Goal: Task Accomplishment & Management: Use online tool/utility

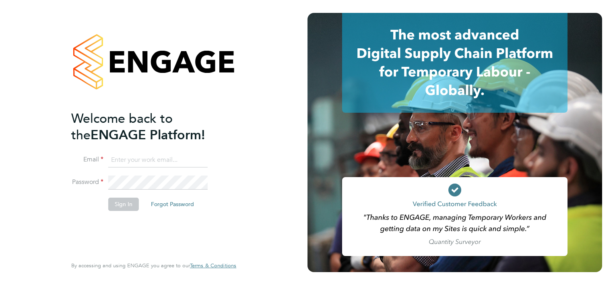
click at [181, 158] on input at bounding box center [157, 160] width 99 height 14
type input "d"
type input "[PERSON_NAME][EMAIL_ADDRESS][PERSON_NAME][PERSON_NAME][DOMAIN_NAME]"
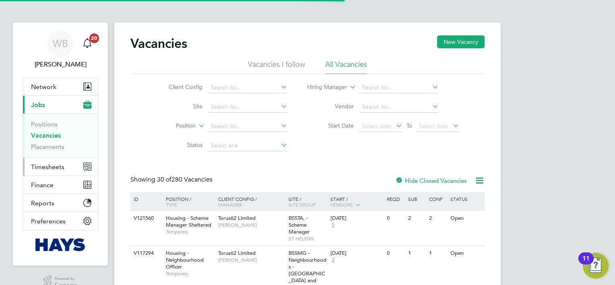
click at [58, 165] on span "Timesheets" at bounding box center [47, 167] width 33 height 8
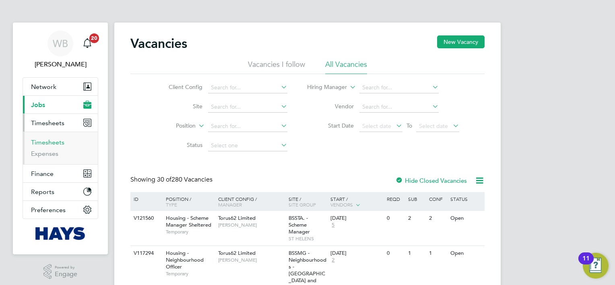
drag, startPoint x: 58, startPoint y: 142, endPoint x: 76, endPoint y: 133, distance: 19.4
click at [59, 141] on link "Timesheets" at bounding box center [47, 142] width 33 height 8
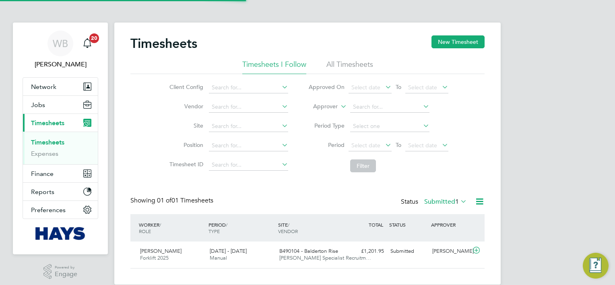
scroll to position [20, 70]
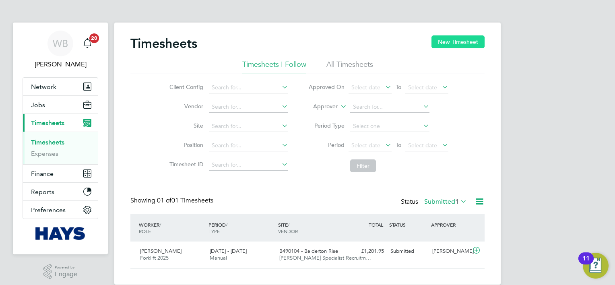
click at [457, 45] on button "New Timesheet" at bounding box center [457, 41] width 53 height 13
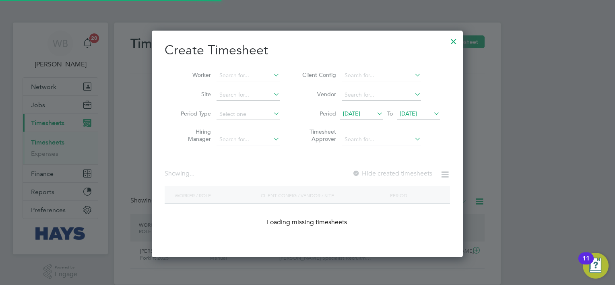
scroll to position [1597, 311]
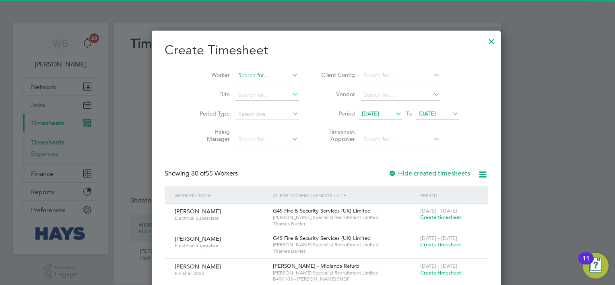
click at [235, 74] on input at bounding box center [266, 75] width 63 height 11
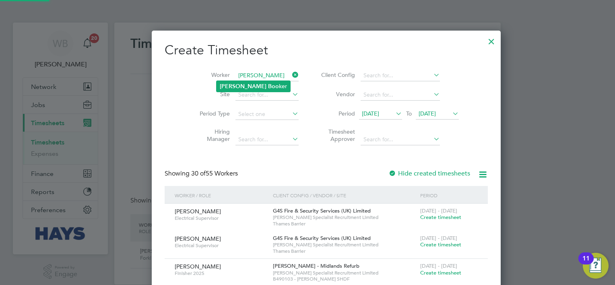
click at [268, 86] on b "Boo" at bounding box center [273, 86] width 11 height 7
type input "Darren Booker"
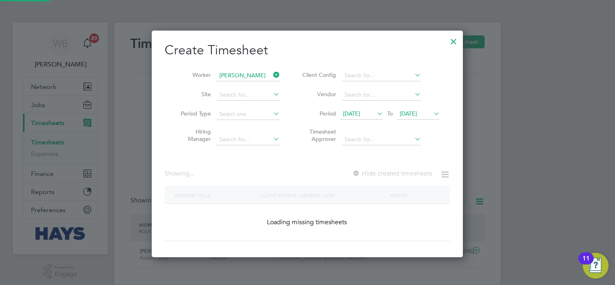
scroll to position [226, 311]
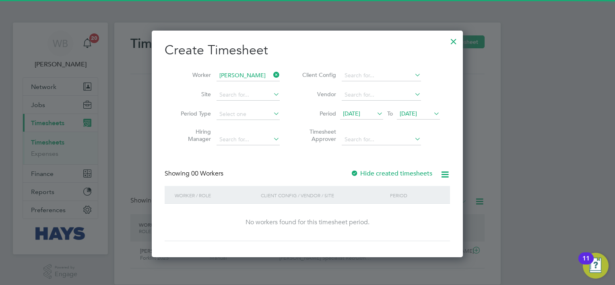
click at [392, 175] on label "Hide created timesheets" at bounding box center [391, 173] width 82 height 8
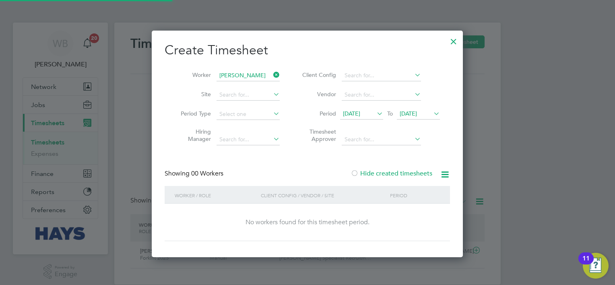
click at [392, 175] on label "Hide created timesheets" at bounding box center [391, 173] width 82 height 8
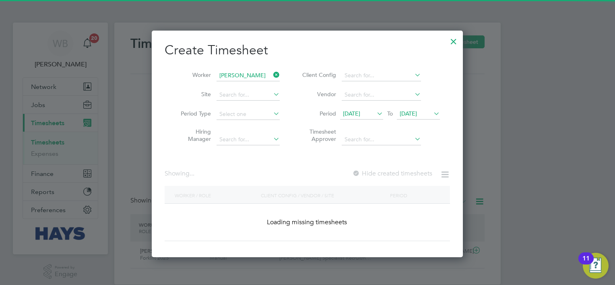
scroll to position [216, 311]
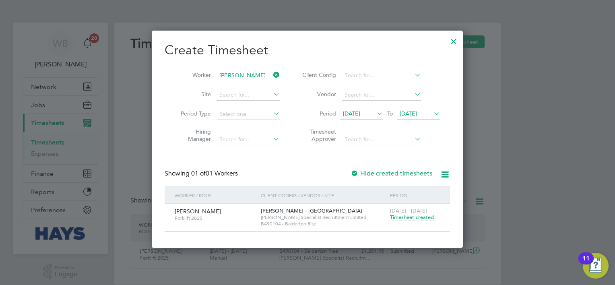
click at [415, 216] on span "Timesheet created" at bounding box center [412, 217] width 44 height 7
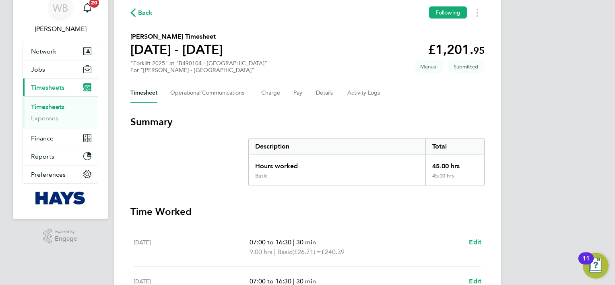
scroll to position [25, 0]
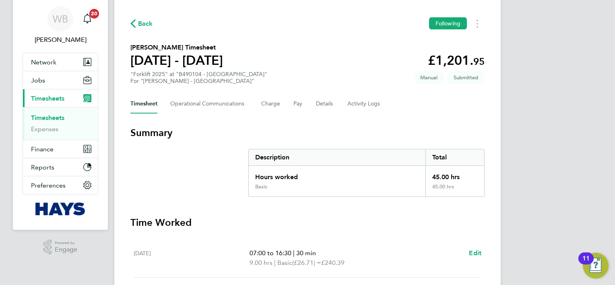
click at [144, 18] on div "Back Following" at bounding box center [307, 23] width 354 height 12
click at [145, 21] on span "Back" at bounding box center [145, 24] width 15 height 10
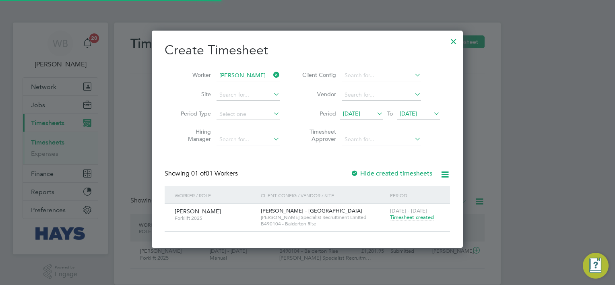
scroll to position [20, 70]
